Goal: Task Accomplishment & Management: Manage account settings

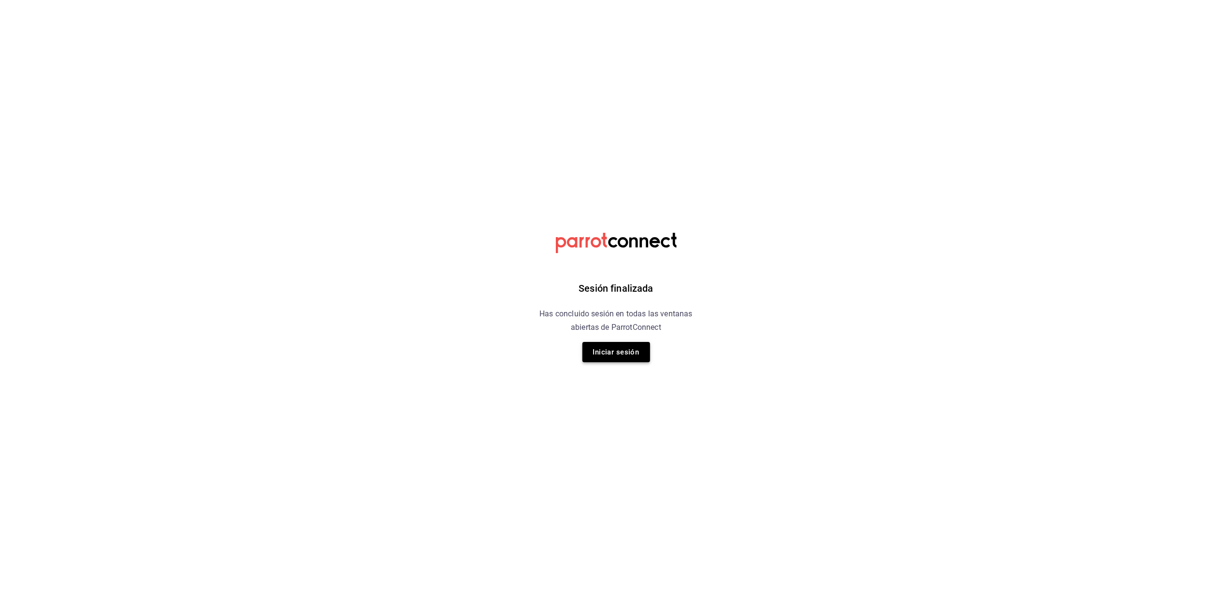
click at [613, 348] on button "Iniciar sesión" at bounding box center [616, 352] width 68 height 20
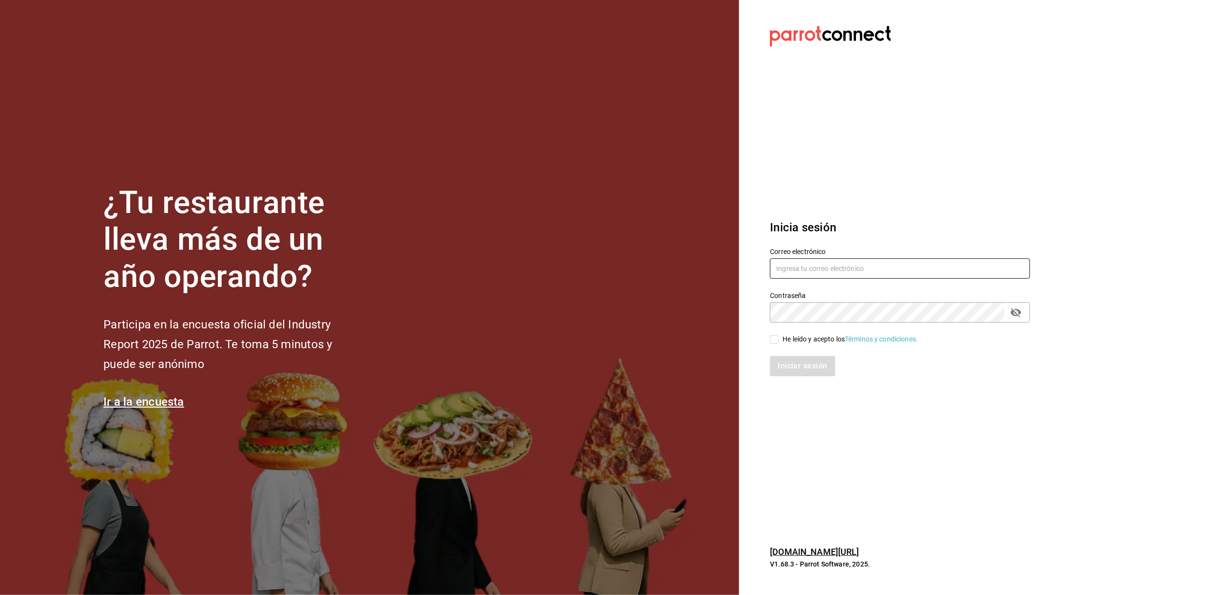
type input "[EMAIL_ADDRESS][DOMAIN_NAME]"
click at [798, 267] on input "[EMAIL_ADDRESS][DOMAIN_NAME]" at bounding box center [900, 268] width 260 height 20
click at [772, 342] on input "He leído y acepto los Términos y condiciones." at bounding box center [774, 339] width 9 height 9
checkbox input "true"
click at [783, 371] on button "Iniciar sesión" at bounding box center [803, 366] width 66 height 20
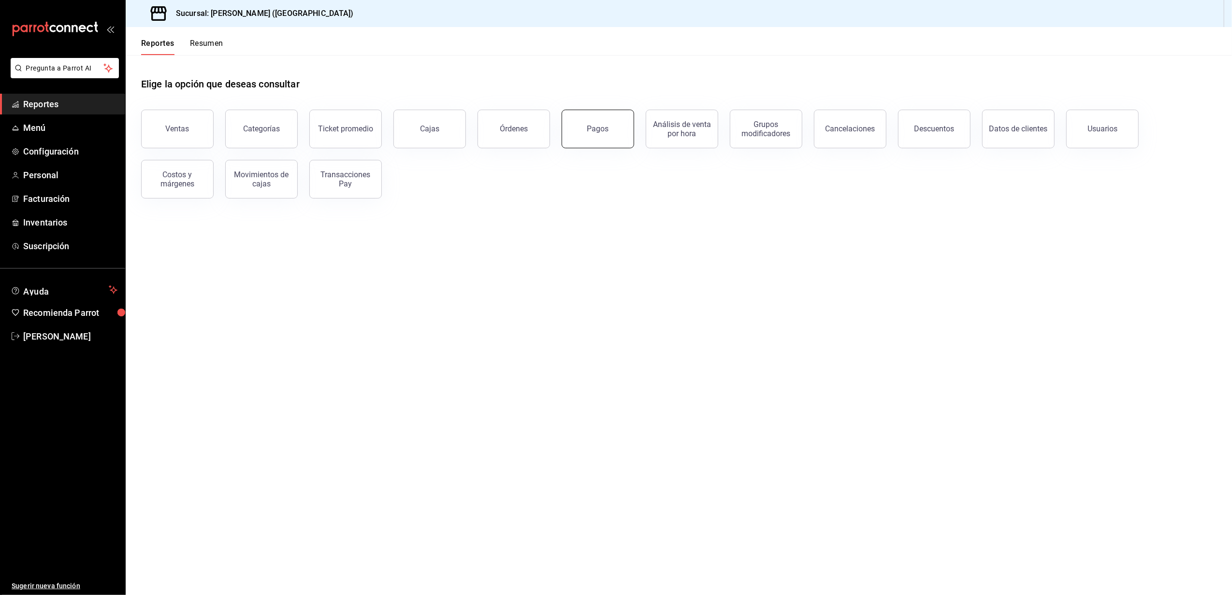
click at [561, 130] on div "Pagos" at bounding box center [592, 123] width 84 height 50
click at [576, 130] on button "Pagos" at bounding box center [597, 129] width 72 height 39
